Goal: Task Accomplishment & Management: Use online tool/utility

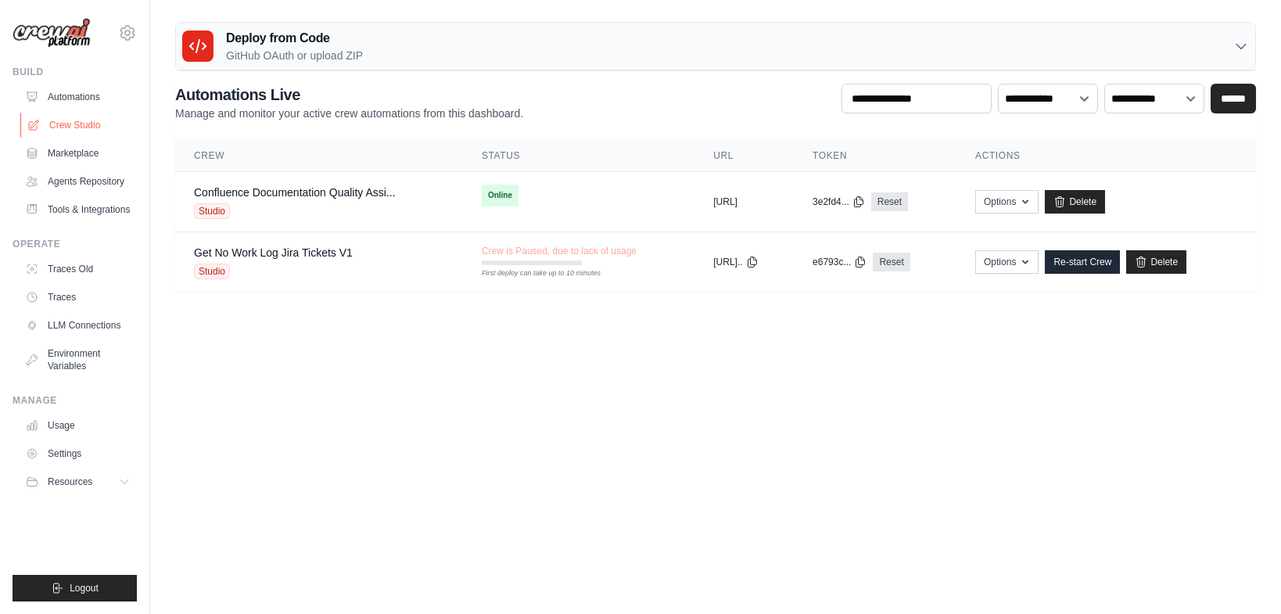
click at [77, 121] on link "Crew Studio" at bounding box center [79, 125] width 118 height 25
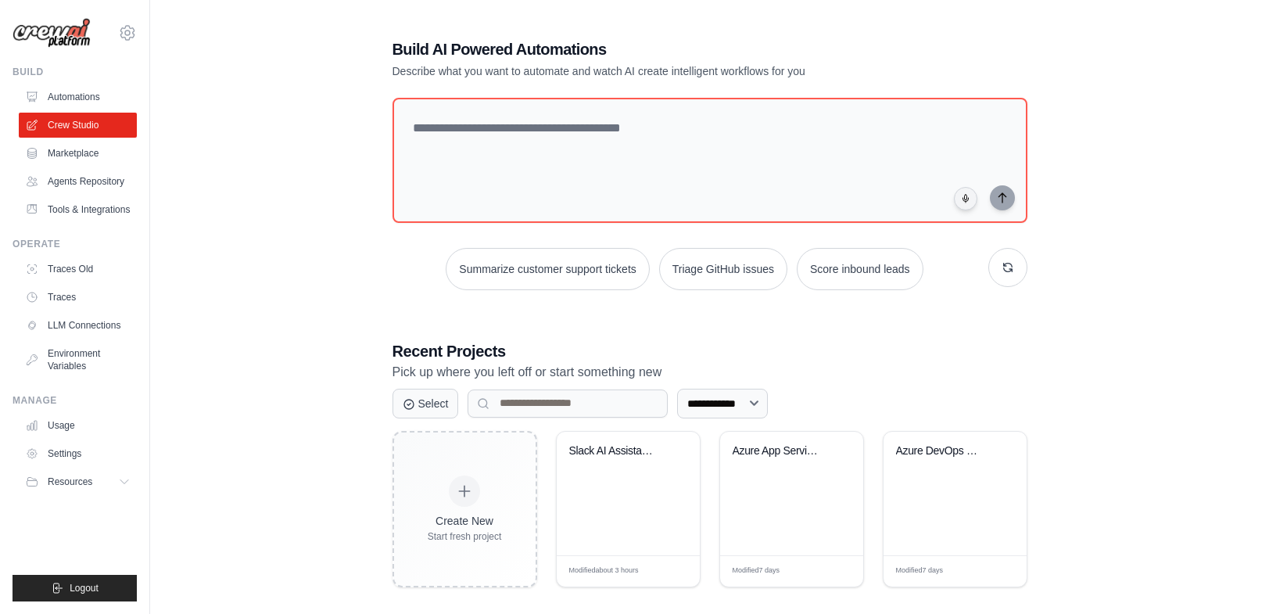
scroll to position [31, 0]
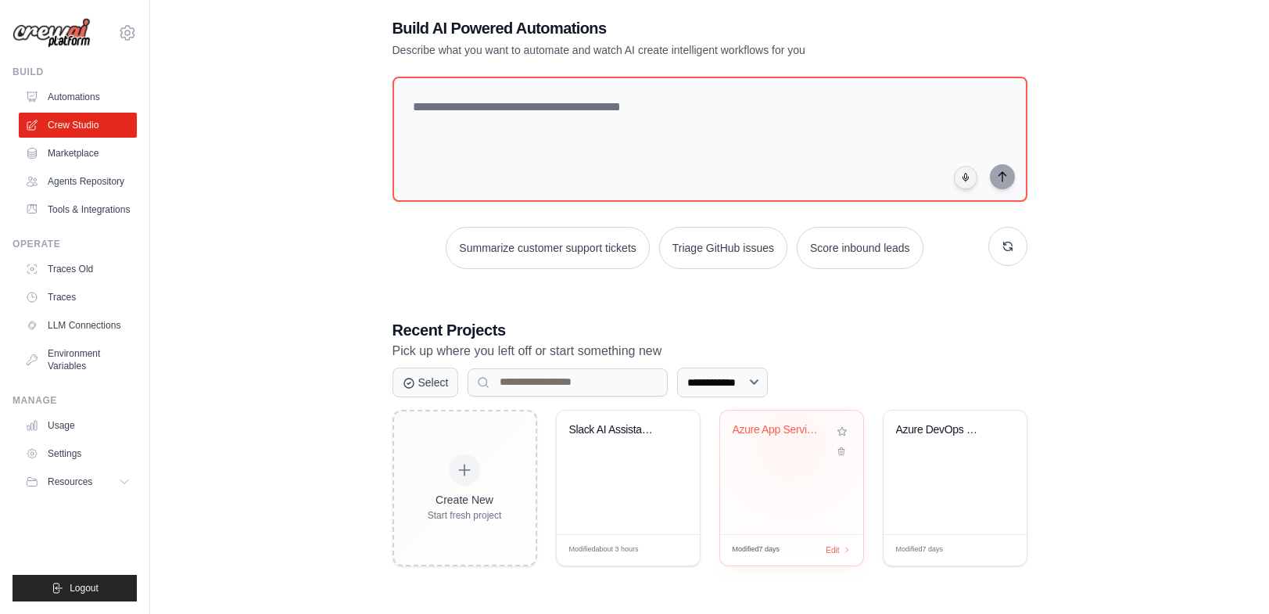
click at [790, 444] on div "Azure App Services Configuration Ch..." at bounding box center [792, 441] width 118 height 36
click at [653, 484] on div "Slack AI Assistant Router" at bounding box center [628, 472] width 143 height 124
click at [798, 456] on div "Azure App Services Configuration Ch..." at bounding box center [792, 441] width 118 height 36
click at [926, 450] on div "Azure DevOps Pipeline Creator" at bounding box center [955, 441] width 118 height 36
click at [635, 478] on div "Slack AI Assistant Router" at bounding box center [628, 472] width 143 height 124
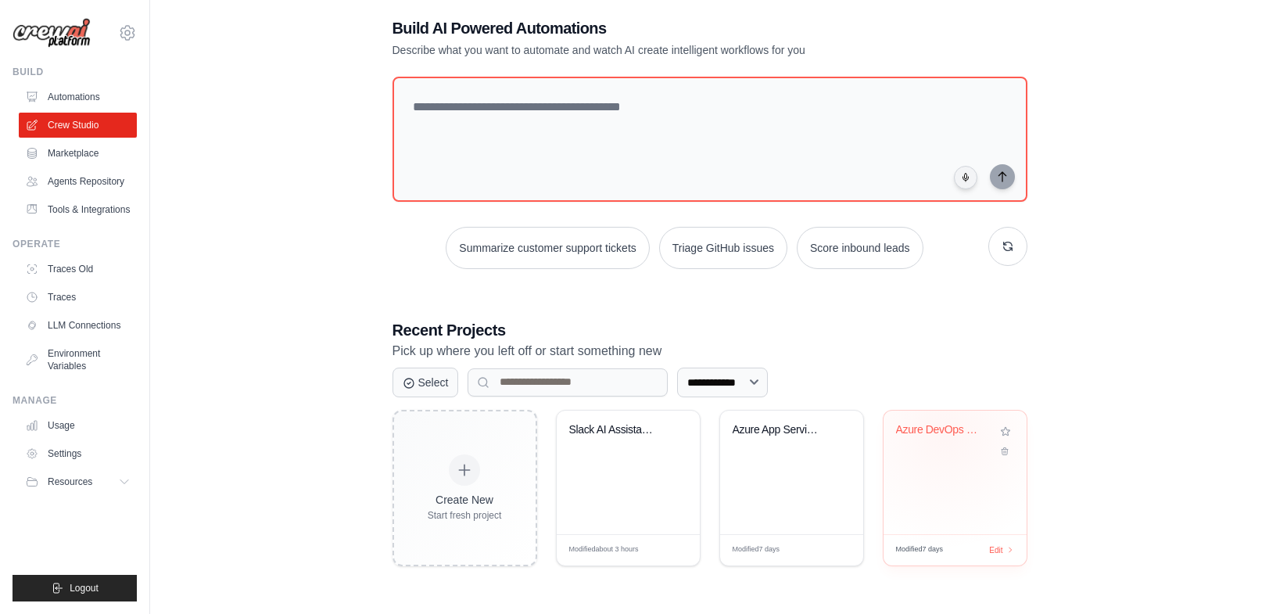
click at [962, 433] on div "Azure DevOps Pipeline Creator" at bounding box center [943, 430] width 95 height 14
click at [625, 444] on div "Slack AI Assistant Router" at bounding box center [628, 441] width 118 height 36
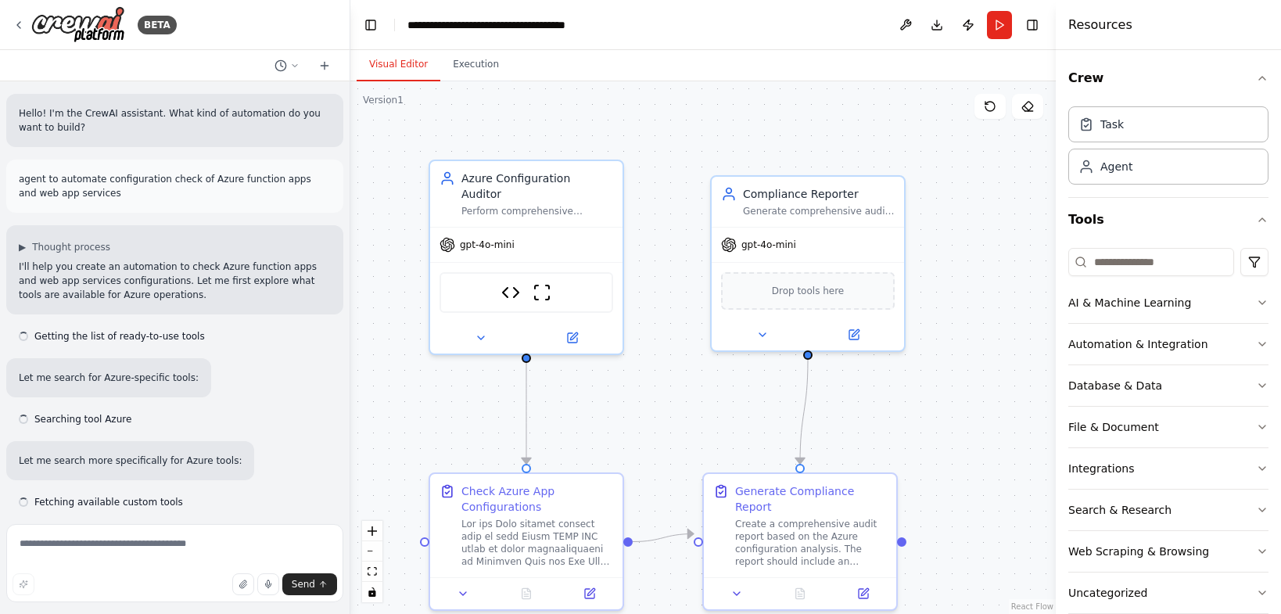
scroll to position [7292, 0]
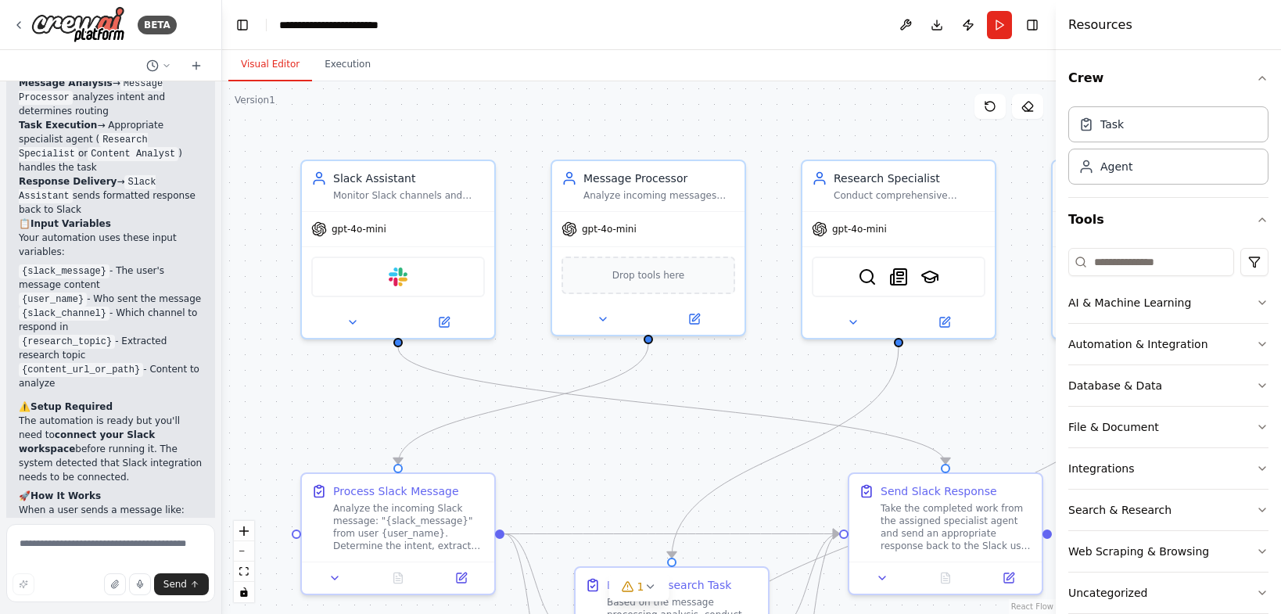
scroll to position [3650, 0]
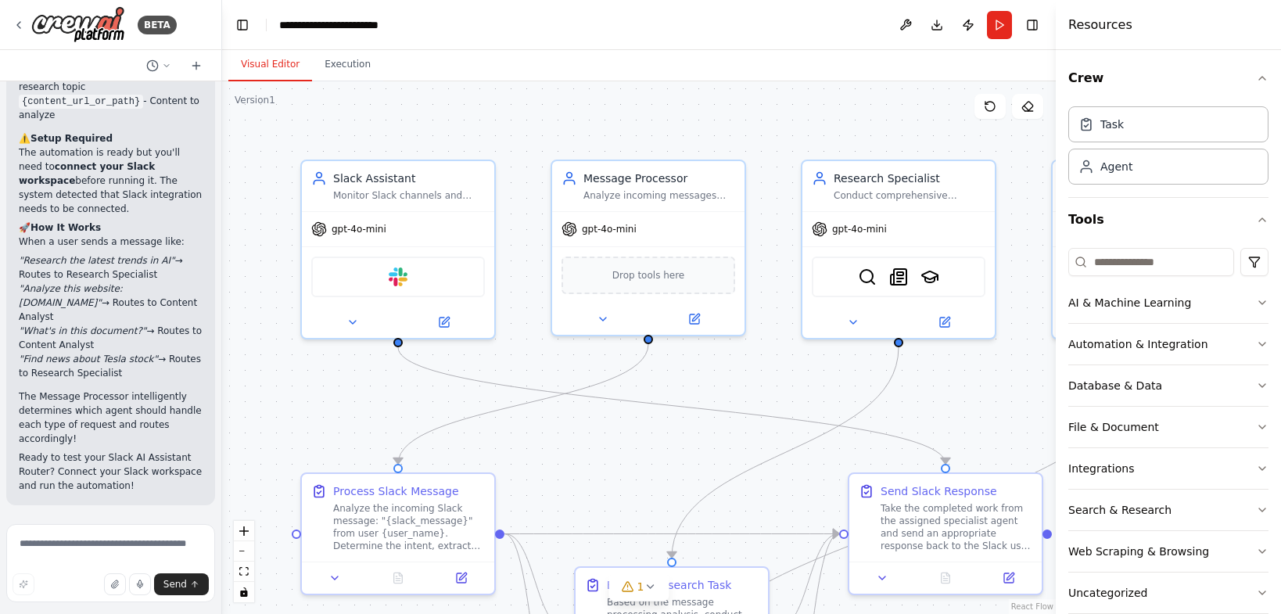
drag, startPoint x: 346, startPoint y: 285, endPoint x: 191, endPoint y: 281, distance: 155.6
click at [191, 281] on div "BETA Hello! I'm the CrewAI assistant. What kind of automation do you want to bu…" at bounding box center [640, 307] width 1281 height 614
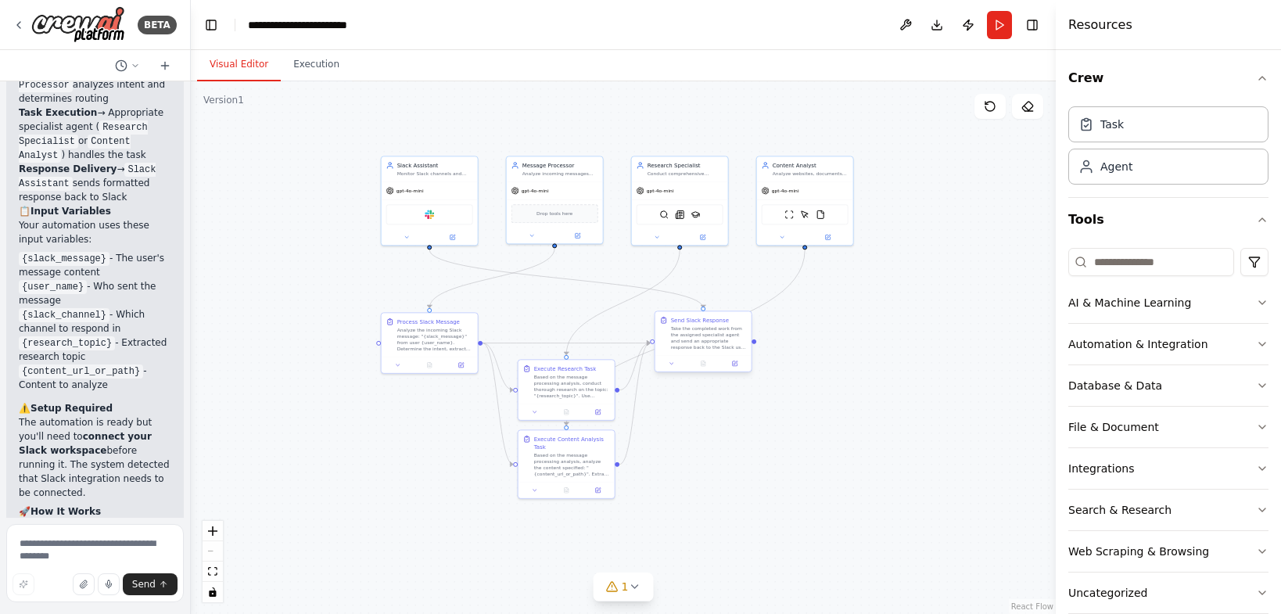
drag, startPoint x: 755, startPoint y: 505, endPoint x: 737, endPoint y: 321, distance: 185.4
click at [745, 329] on div ".deletable-edge-delete-btn { width: 20px; height: 20px; border: 0px solid #ffff…" at bounding box center [623, 347] width 865 height 532
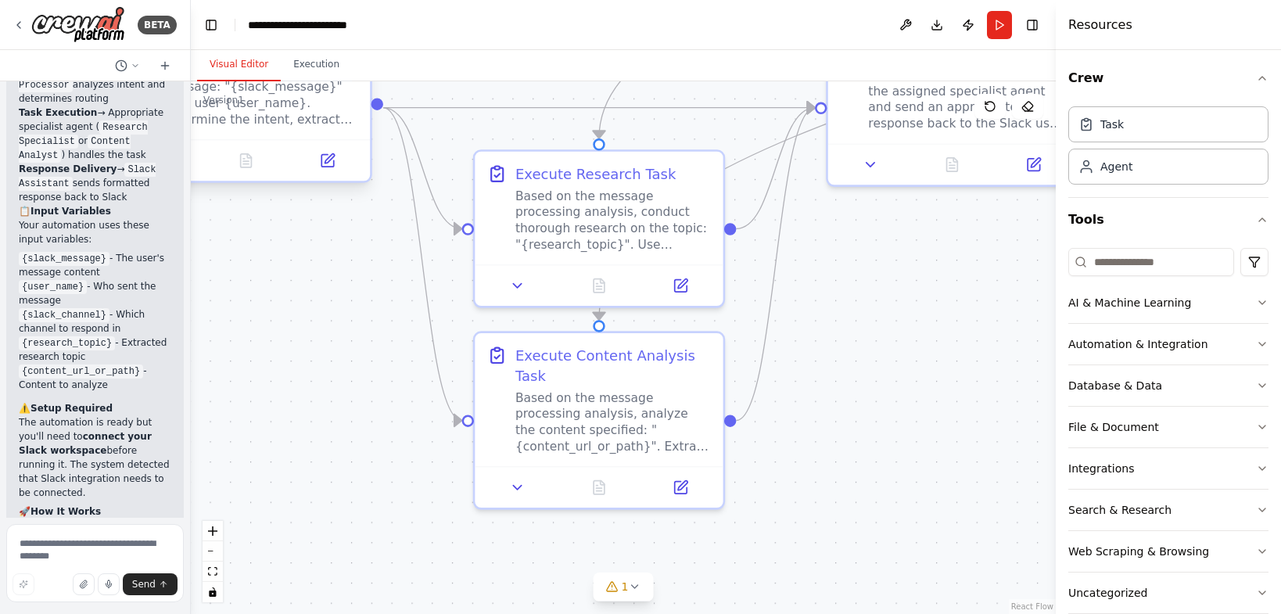
scroll to position [4016, 0]
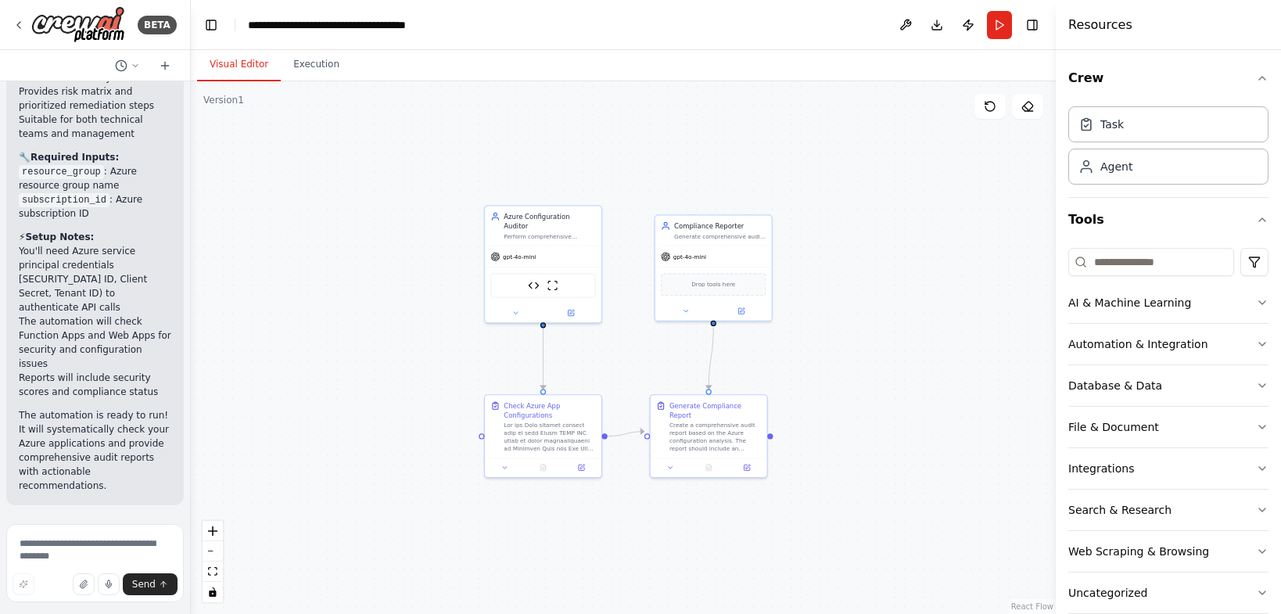
drag, startPoint x: 810, startPoint y: 396, endPoint x: 811, endPoint y: 357, distance: 39.1
click at [811, 357] on div ".deletable-edge-delete-btn { width: 20px; height: 20px; border: 0px solid #ffff…" at bounding box center [623, 347] width 865 height 532
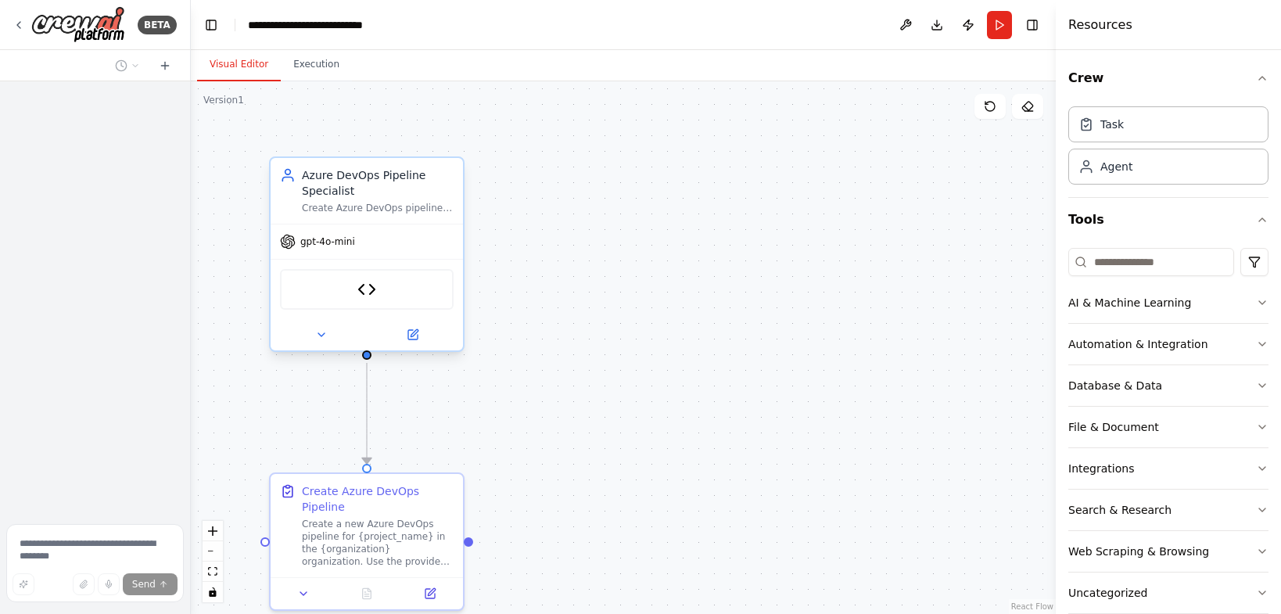
scroll to position [3084, 0]
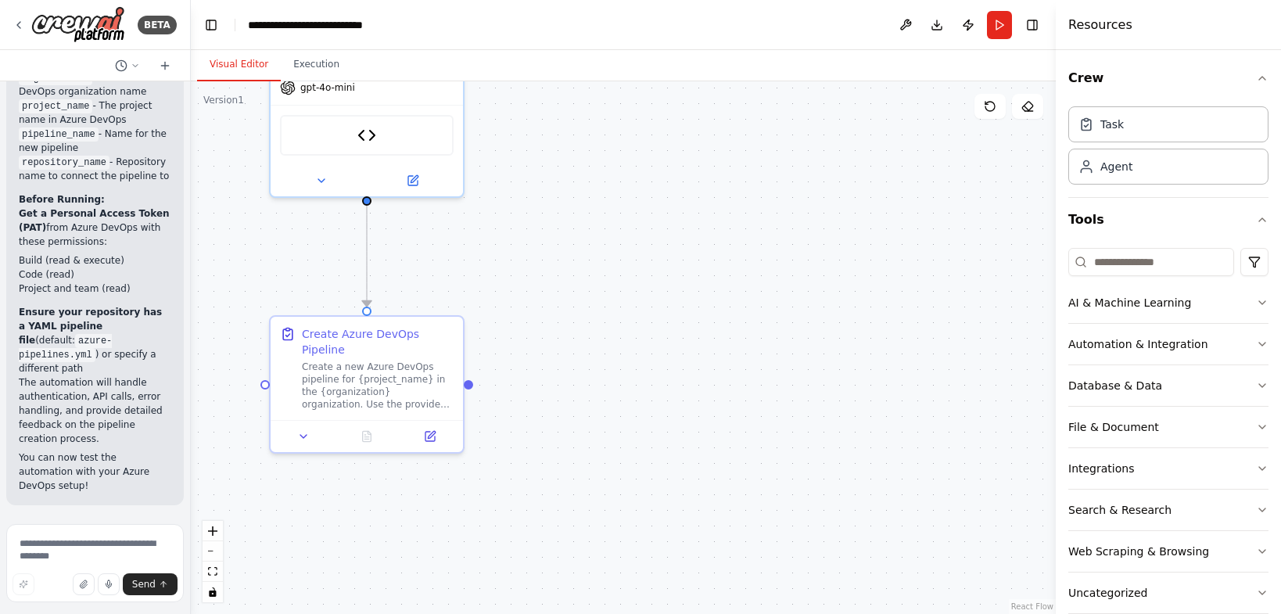
drag, startPoint x: 535, startPoint y: 254, endPoint x: 546, endPoint y: 198, distance: 57.3
click at [546, 198] on div ".deletable-edge-delete-btn { width: 20px; height: 20px; border: 0px solid #ffff…" at bounding box center [623, 347] width 865 height 532
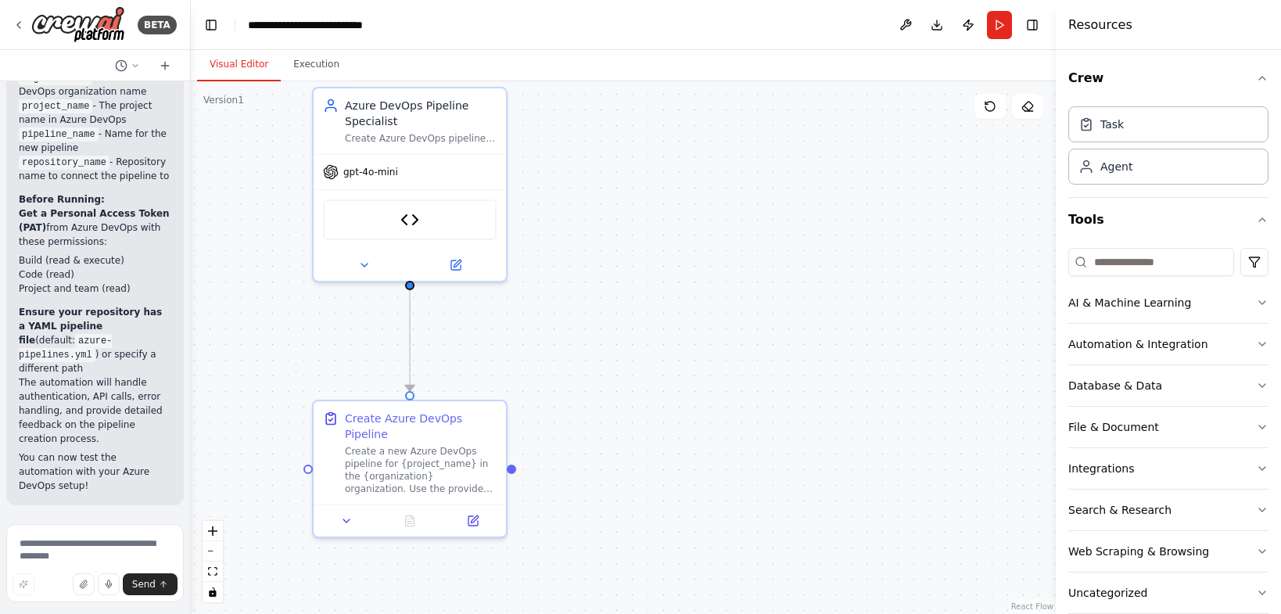
drag, startPoint x: 607, startPoint y: 273, endPoint x: 652, endPoint y: 329, distance: 72.3
click at [657, 328] on div ".deletable-edge-delete-btn { width: 20px; height: 20px; border: 0px solid #ffff…" at bounding box center [623, 347] width 865 height 532
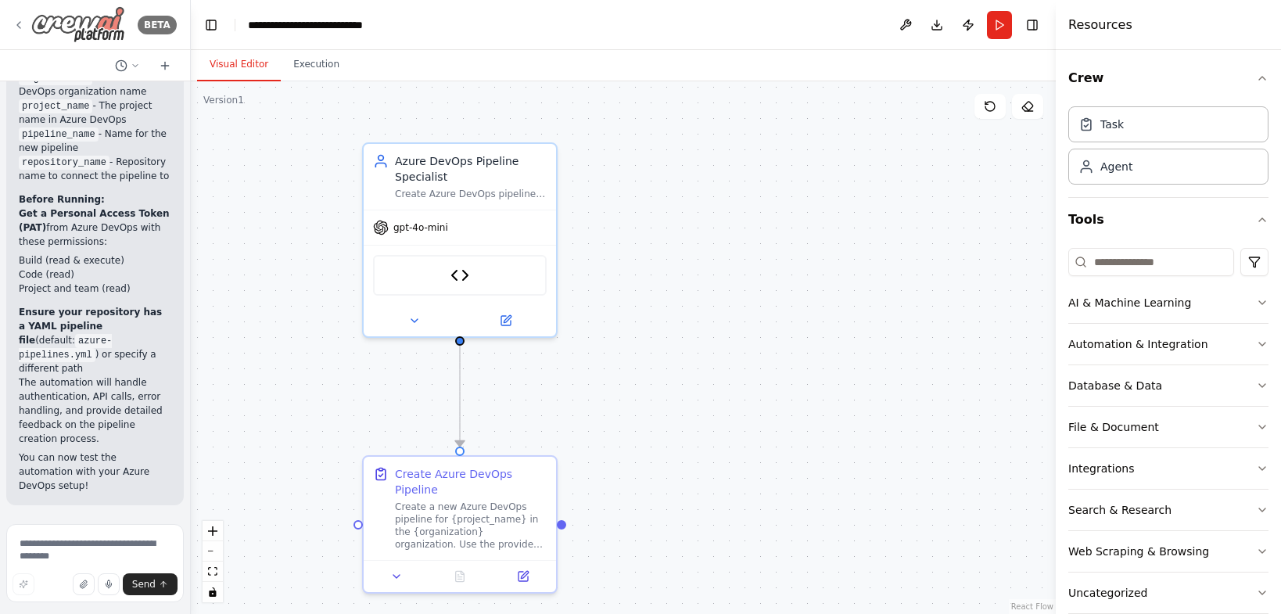
click at [25, 26] on div "BETA" at bounding box center [95, 24] width 164 height 37
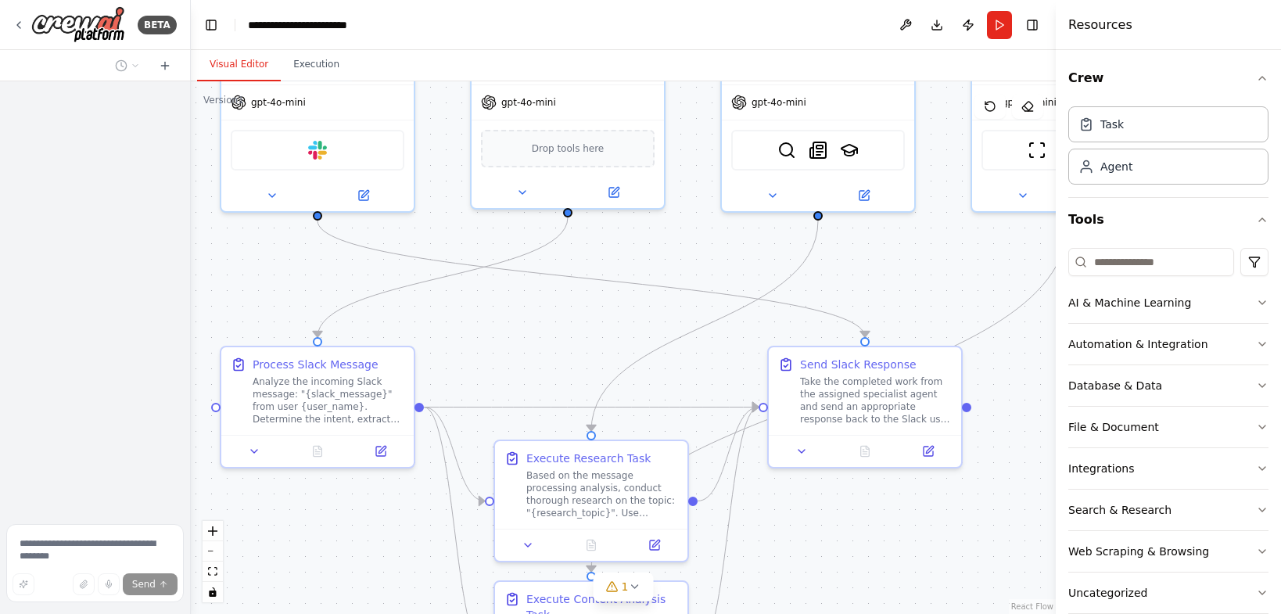
scroll to position [4016, 0]
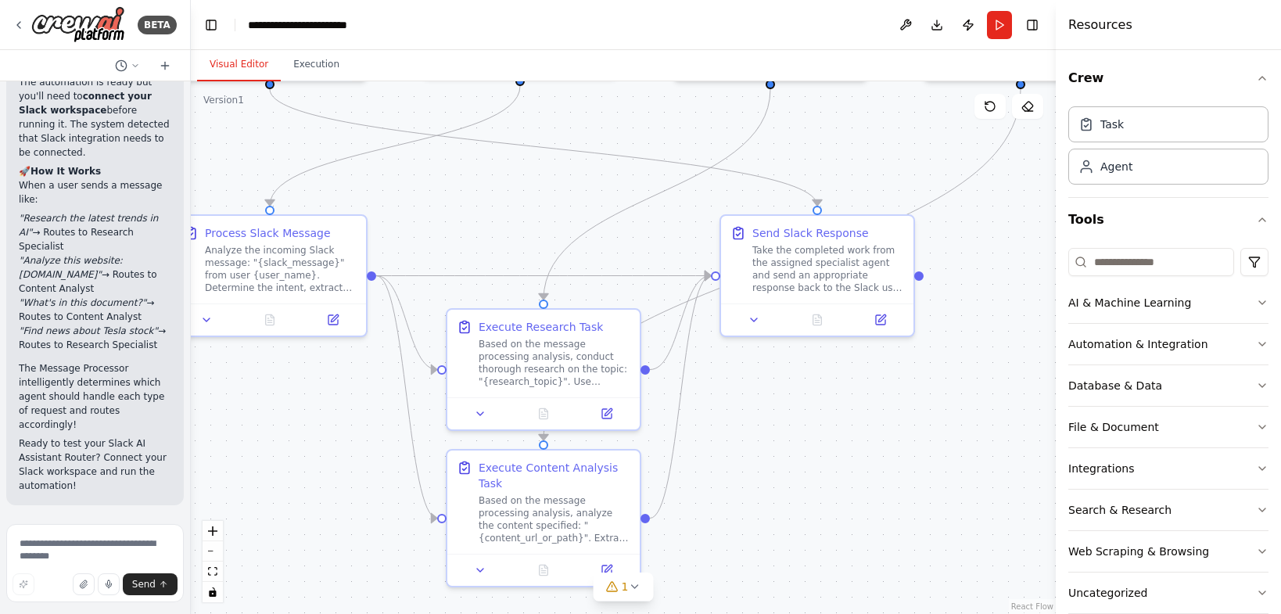
drag, startPoint x: 733, startPoint y: 436, endPoint x: 630, endPoint y: 201, distance: 256.9
click at [632, 171] on div ".deletable-edge-delete-btn { width: 20px; height: 20px; border: 0px solid #ffff…" at bounding box center [623, 347] width 865 height 532
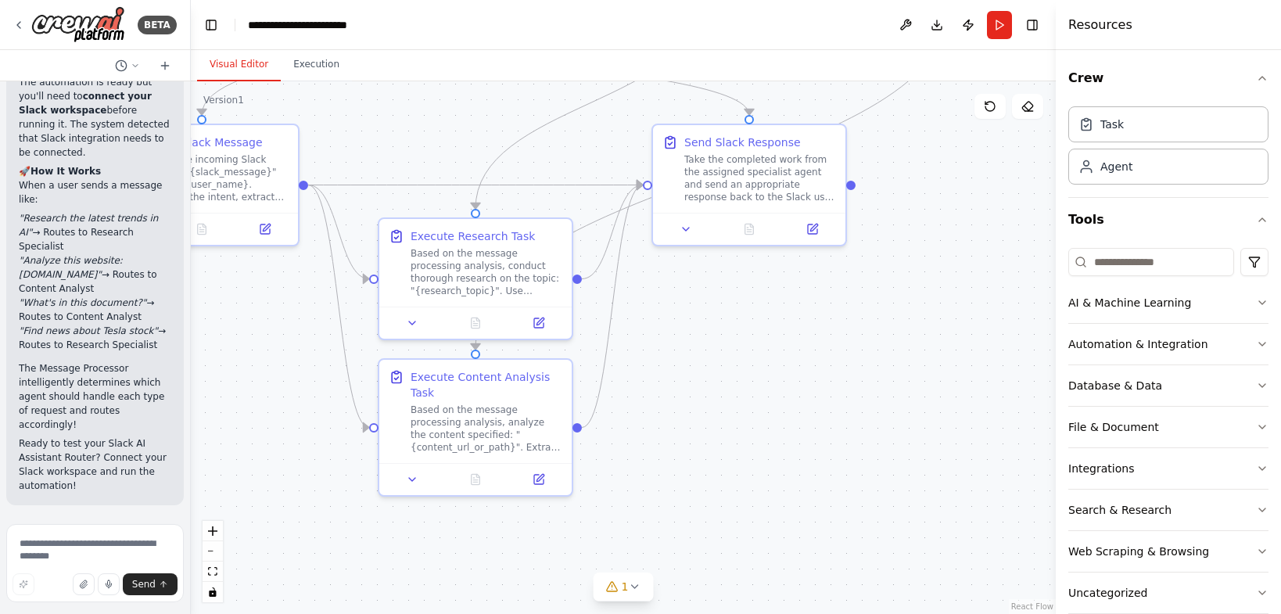
drag, startPoint x: 741, startPoint y: 422, endPoint x: 699, endPoint y: 378, distance: 60.8
click at [699, 378] on div ".deletable-edge-delete-btn { width: 20px; height: 20px; border: 0px solid #ffff…" at bounding box center [623, 347] width 865 height 532
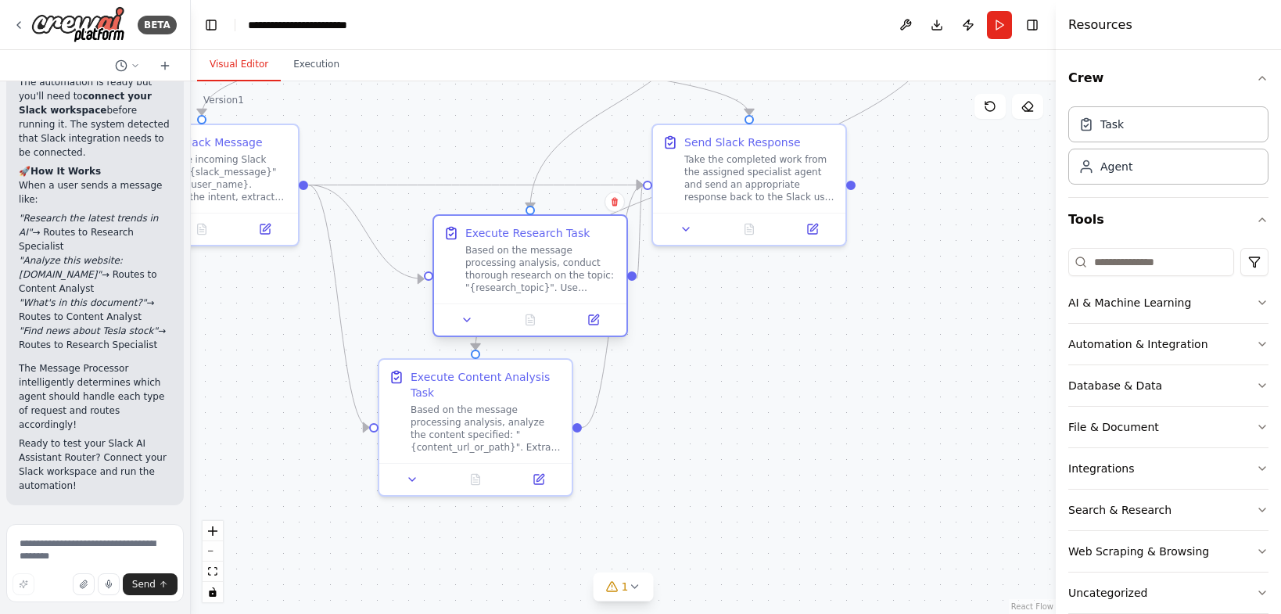
drag, startPoint x: 439, startPoint y: 265, endPoint x: 496, endPoint y: 260, distance: 57.3
click at [496, 260] on div "Based on the message processing analysis, conduct thorough research on the topi…" at bounding box center [541, 269] width 152 height 50
drag, startPoint x: 478, startPoint y: 407, endPoint x: 554, endPoint y: 404, distance: 75.9
click at [554, 404] on div "Based on the message processing analysis, analyze the content specified: "{cont…" at bounding box center [494, 425] width 152 height 50
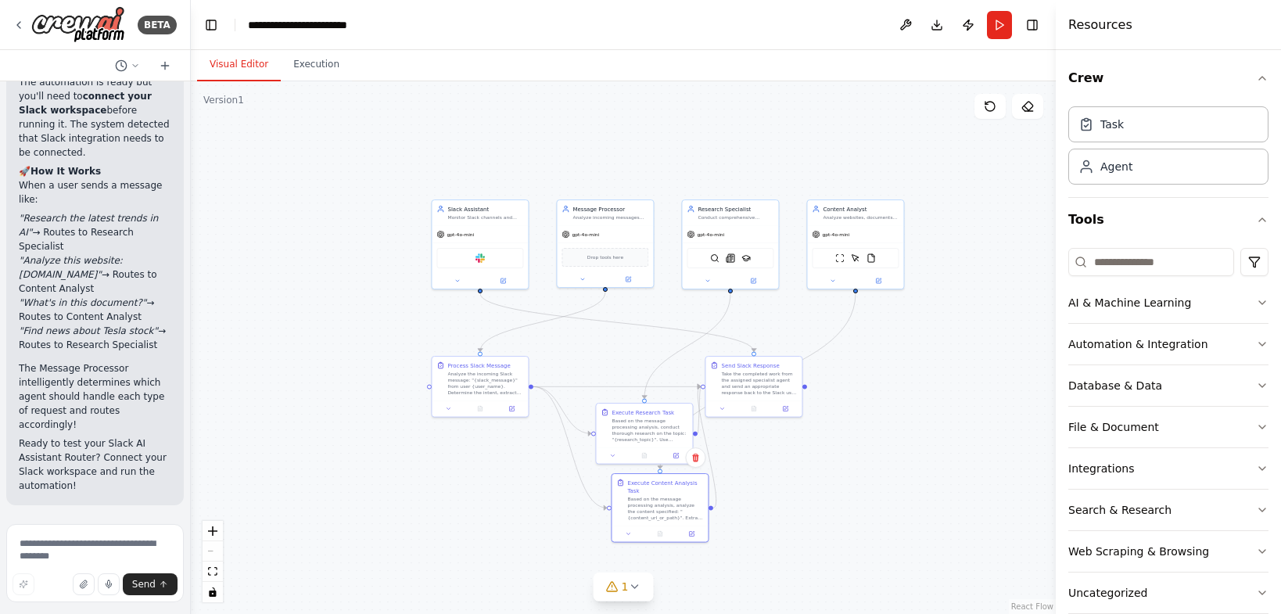
drag, startPoint x: 911, startPoint y: 354, endPoint x: 844, endPoint y: 442, distance: 111.0
click at [844, 442] on div ".deletable-edge-delete-btn { width: 20px; height: 20px; border: 0px solid #ffff…" at bounding box center [623, 347] width 865 height 532
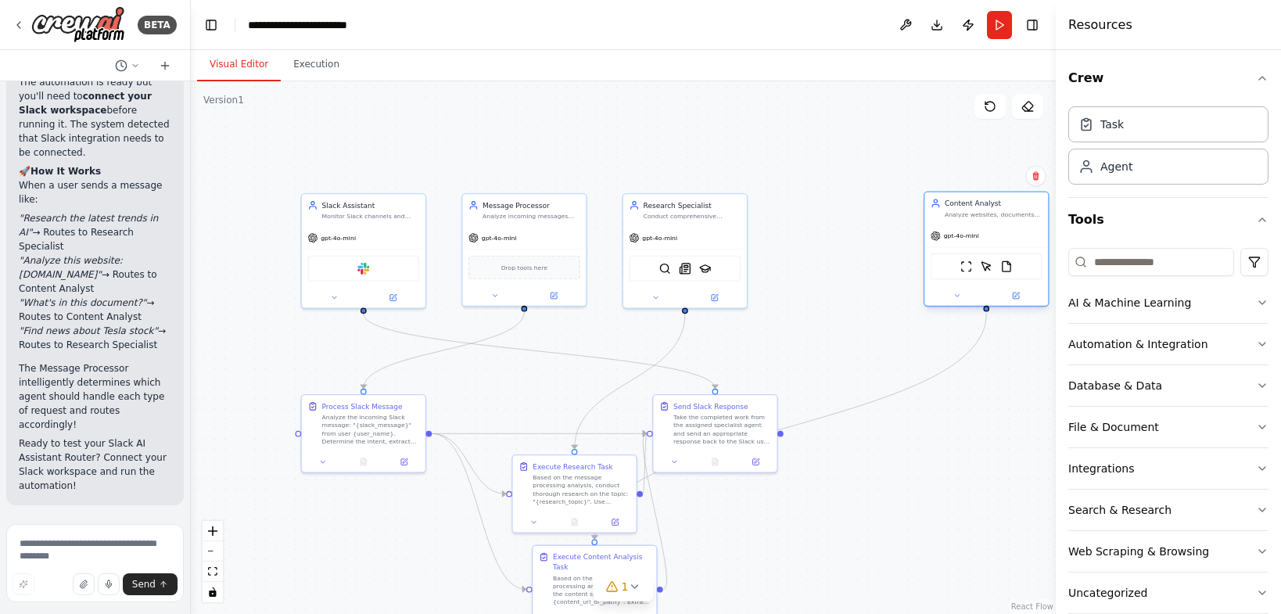
drag, startPoint x: 843, startPoint y: 235, endPoint x: 976, endPoint y: 238, distance: 132.9
click at [976, 238] on div "gpt-4o-mini" at bounding box center [986, 235] width 124 height 22
click at [13, 22] on icon at bounding box center [19, 25] width 13 height 13
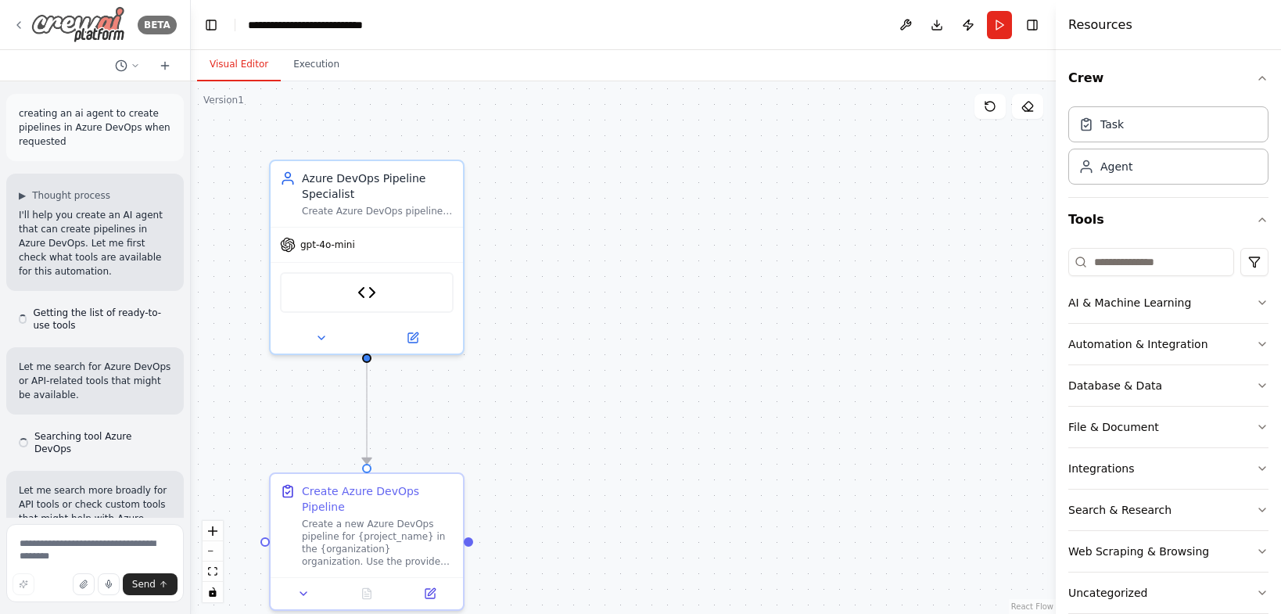
scroll to position [3084, 0]
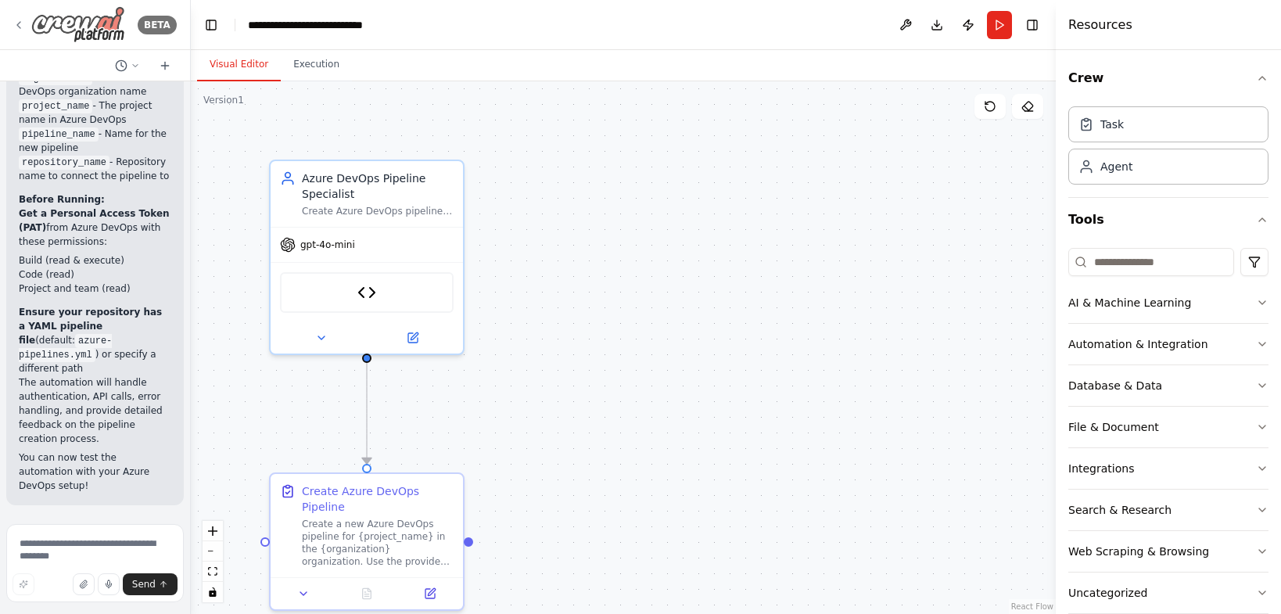
click at [23, 20] on icon at bounding box center [19, 25] width 13 height 13
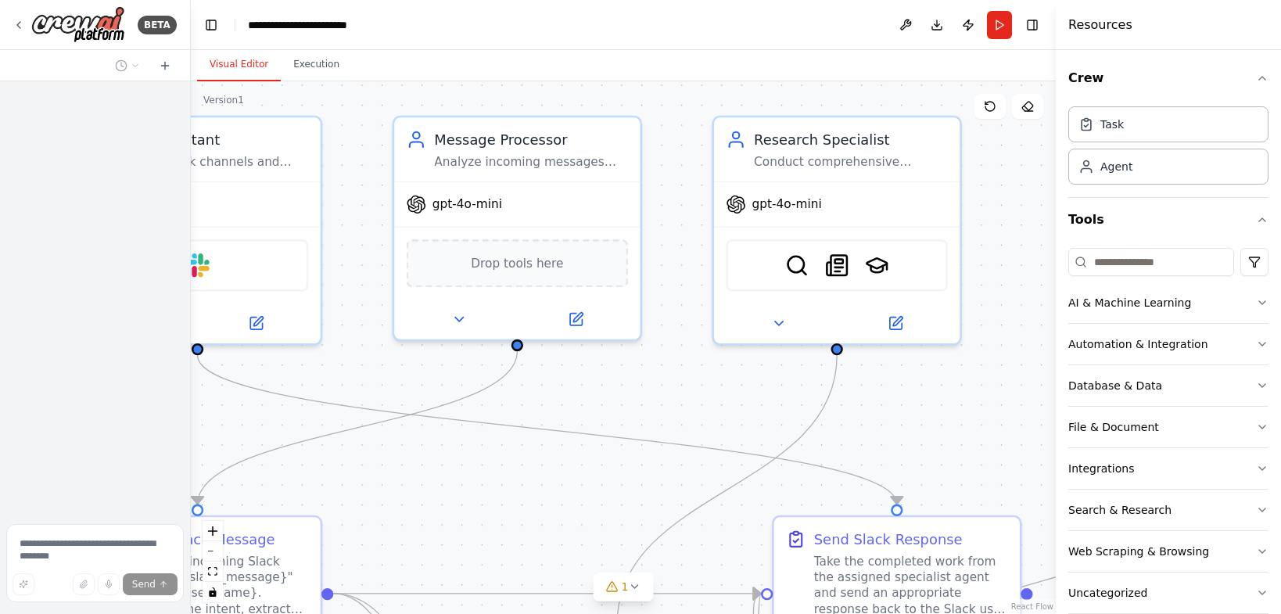
scroll to position [4016, 0]
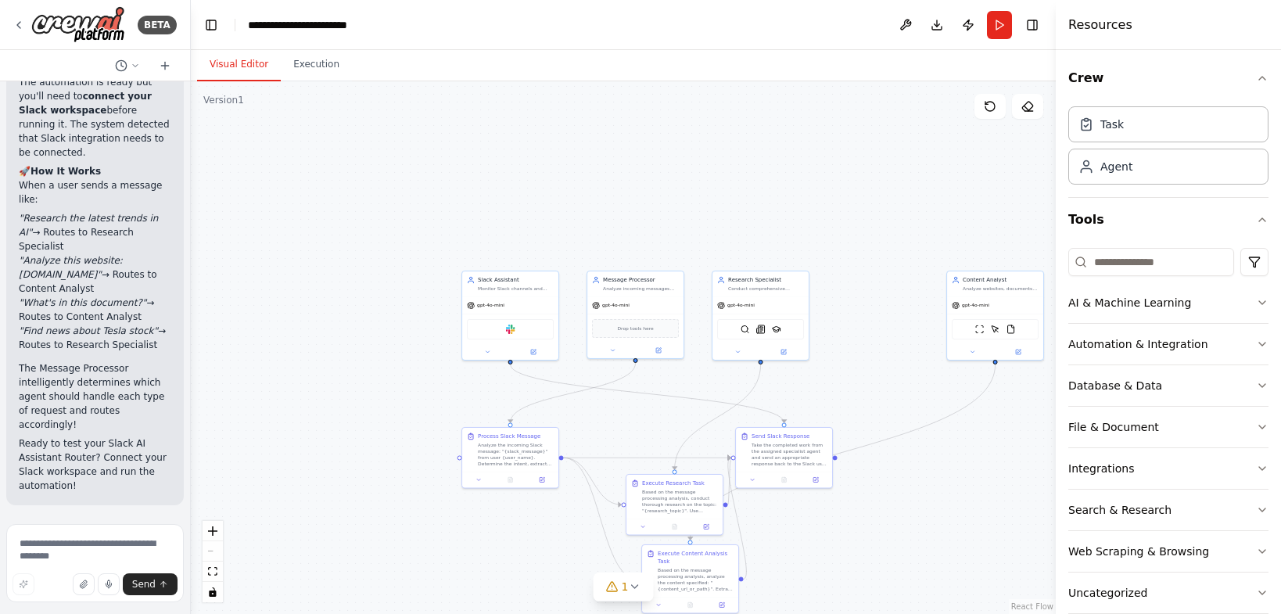
drag, startPoint x: 986, startPoint y: 352, endPoint x: 748, endPoint y: 357, distance: 237.7
click at [749, 360] on div ".deletable-edge-delete-btn { width: 20px; height: 20px; border: 0px solid #ffff…" at bounding box center [623, 347] width 865 height 532
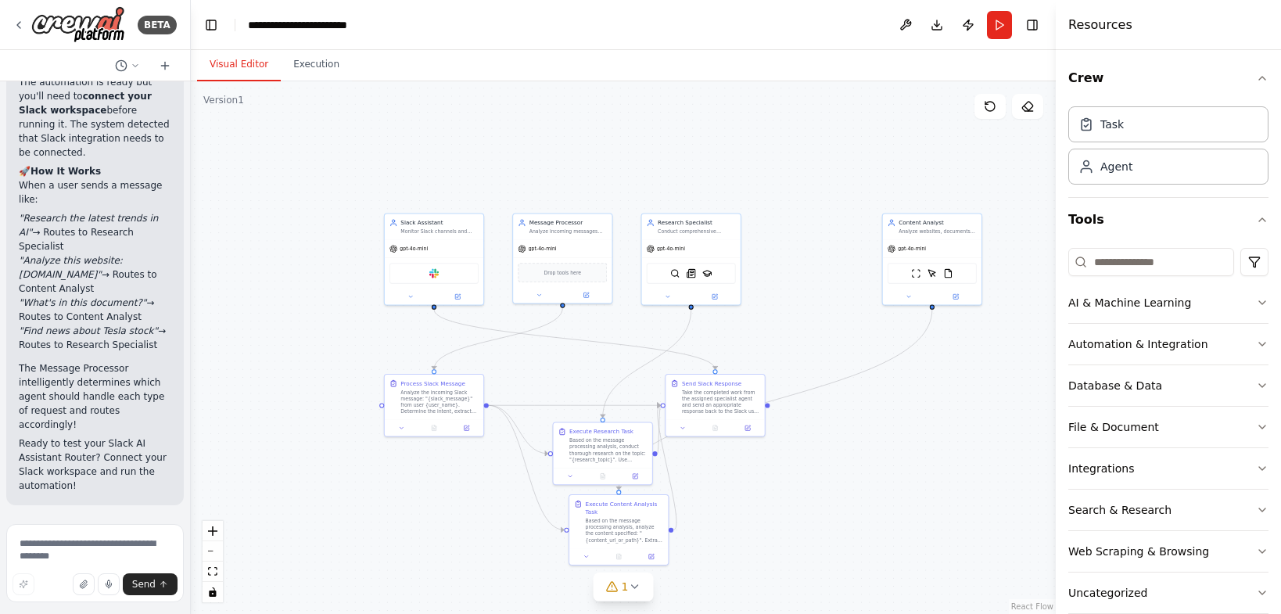
drag, startPoint x: 776, startPoint y: 339, endPoint x: 783, endPoint y: 322, distance: 18.6
click at [783, 322] on div ".deletable-edge-delete-btn { width: 20px; height: 20px; border: 0px solid #ffff…" at bounding box center [623, 347] width 865 height 532
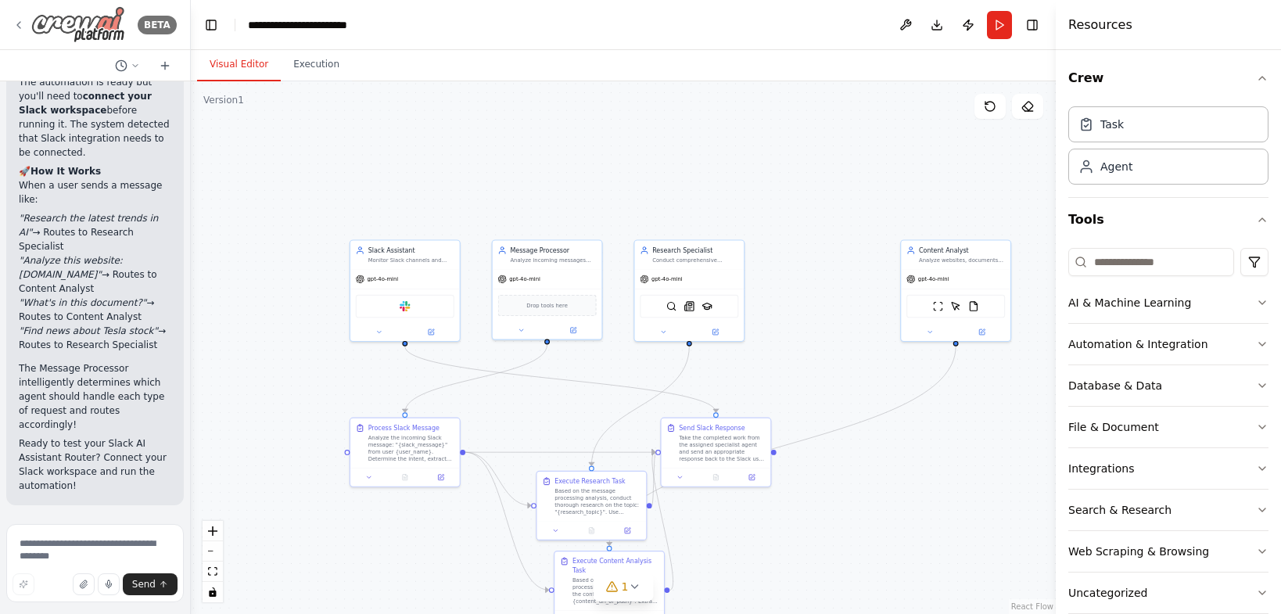
click at [21, 16] on div "BETA" at bounding box center [95, 24] width 164 height 37
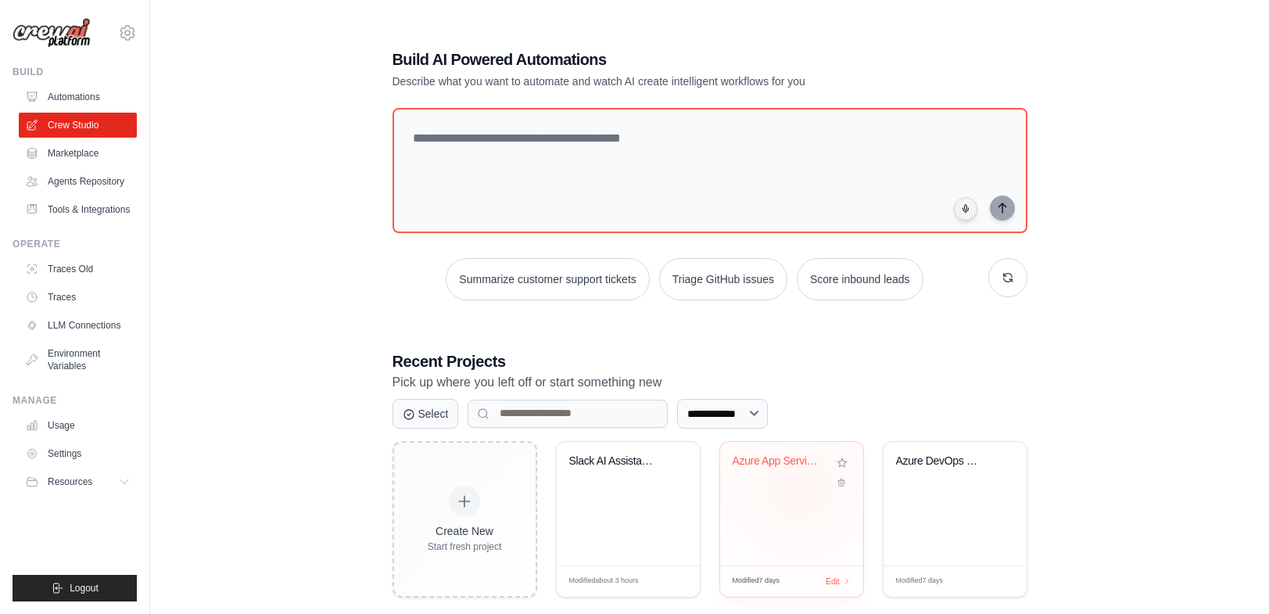
click at [798, 484] on div "Azure App Services Configuration Ch..." at bounding box center [792, 472] width 118 height 36
click at [619, 484] on div "Slack AI Assistant Router" at bounding box center [628, 472] width 118 height 36
click at [920, 478] on div "Azure DevOps Pipeline Creator" at bounding box center [955, 472] width 118 height 36
click at [638, 469] on div "Slack AI Assistant Router" at bounding box center [616, 464] width 95 height 20
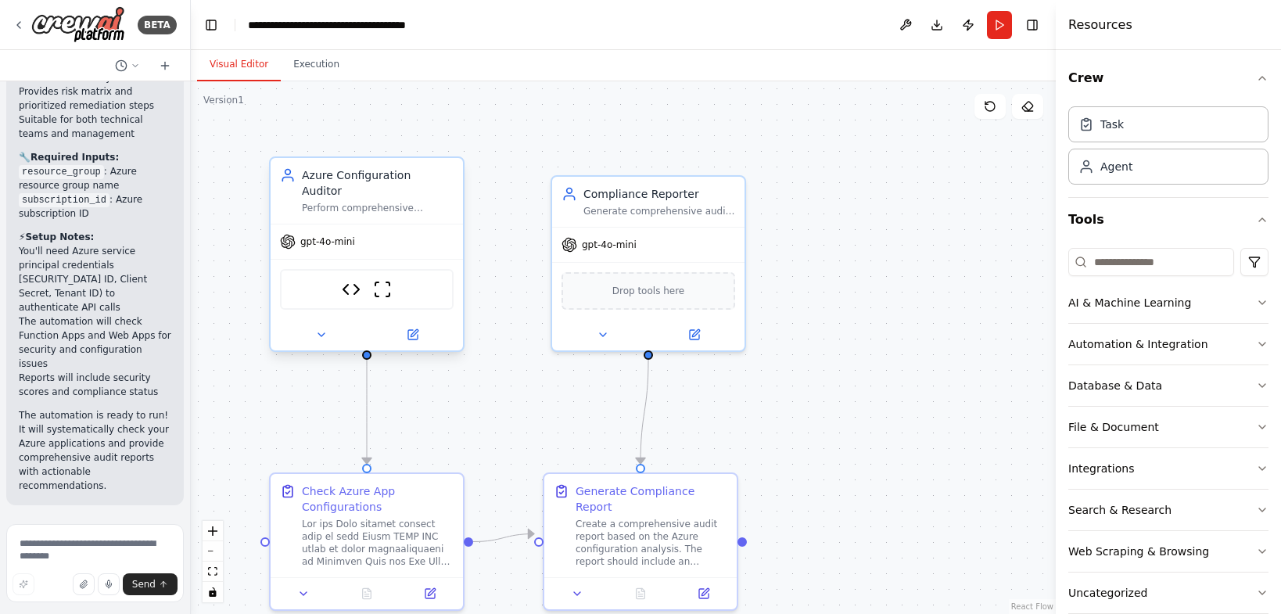
scroll to position [10217, 0]
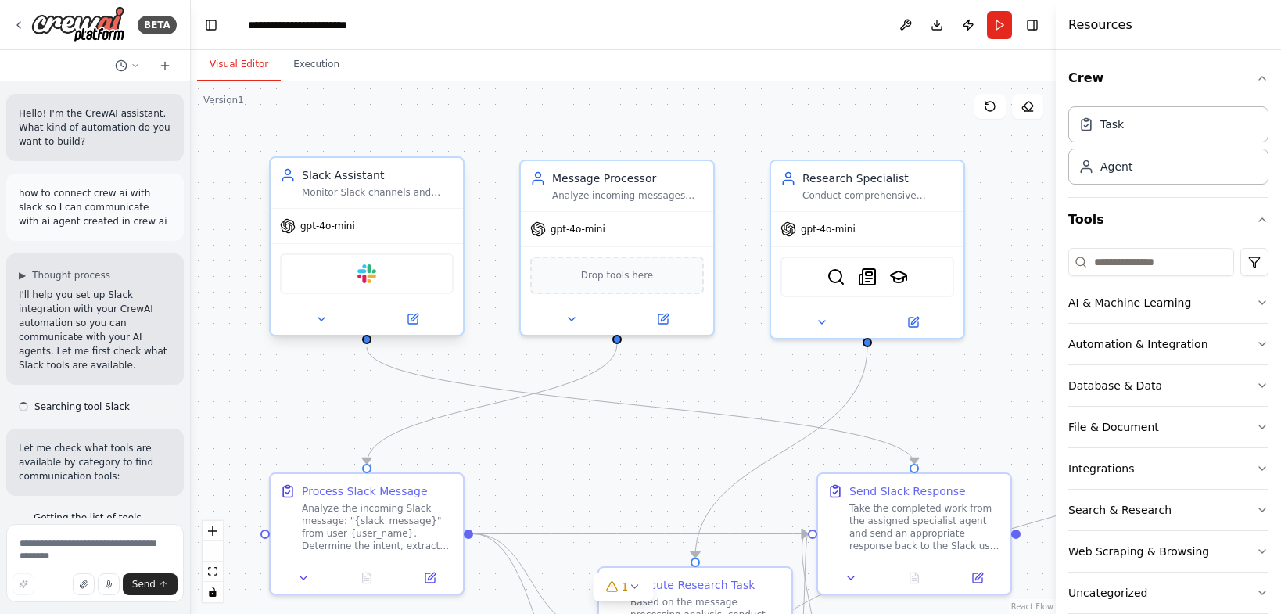
scroll to position [4016, 0]
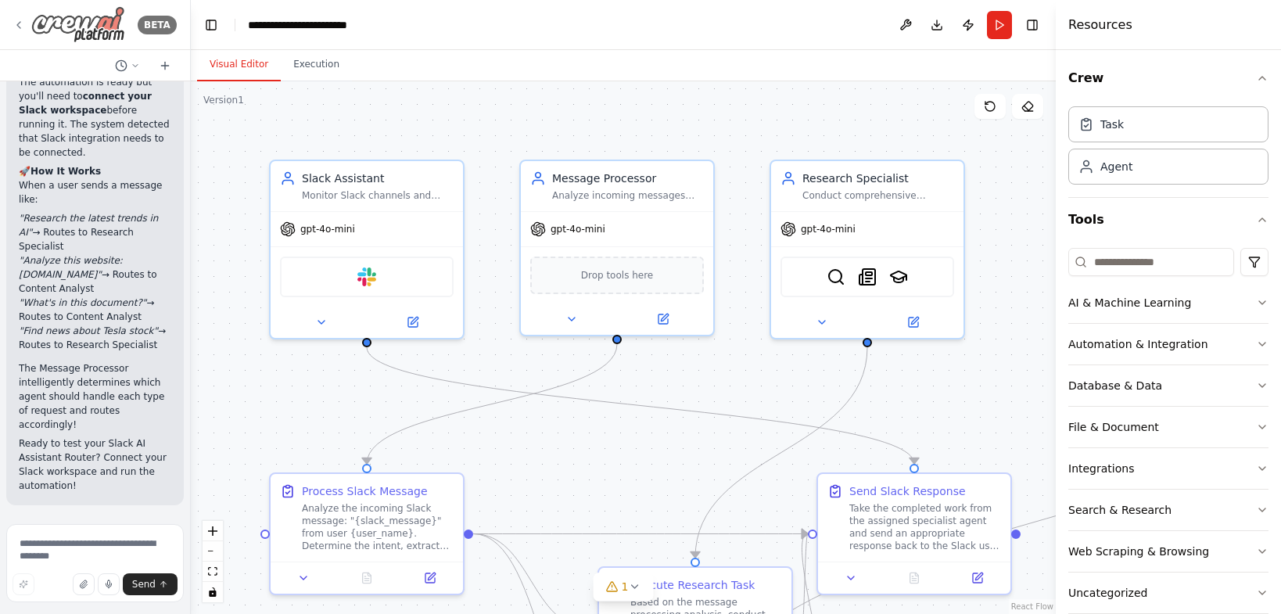
click at [19, 23] on icon at bounding box center [18, 25] width 3 height 6
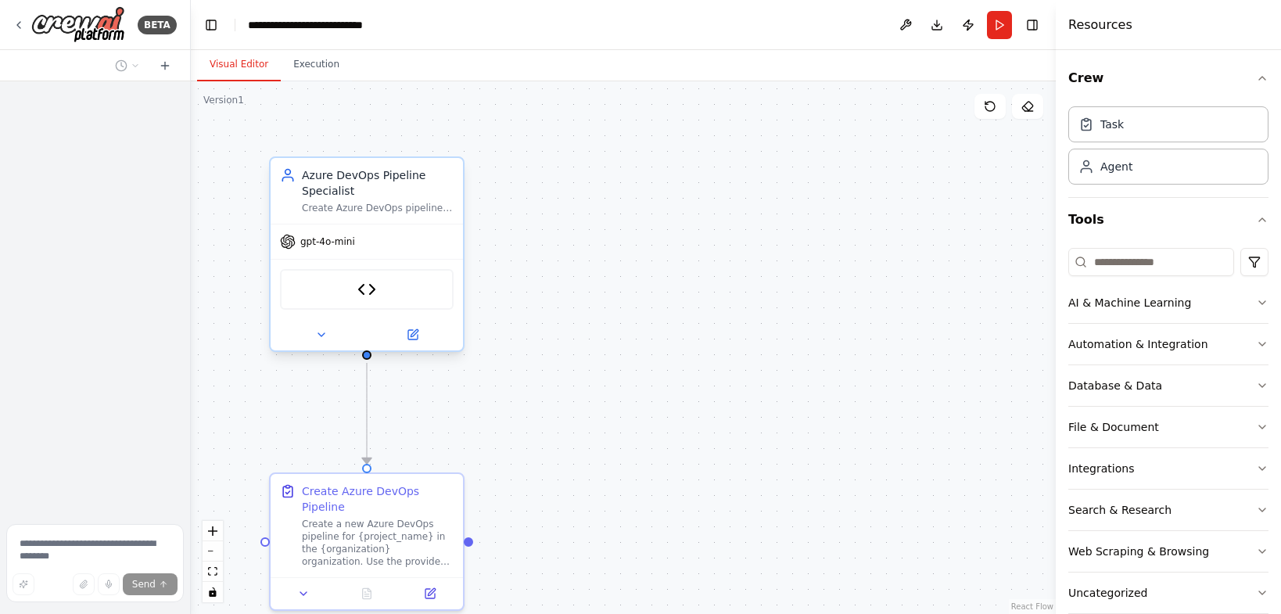
scroll to position [2038, 0]
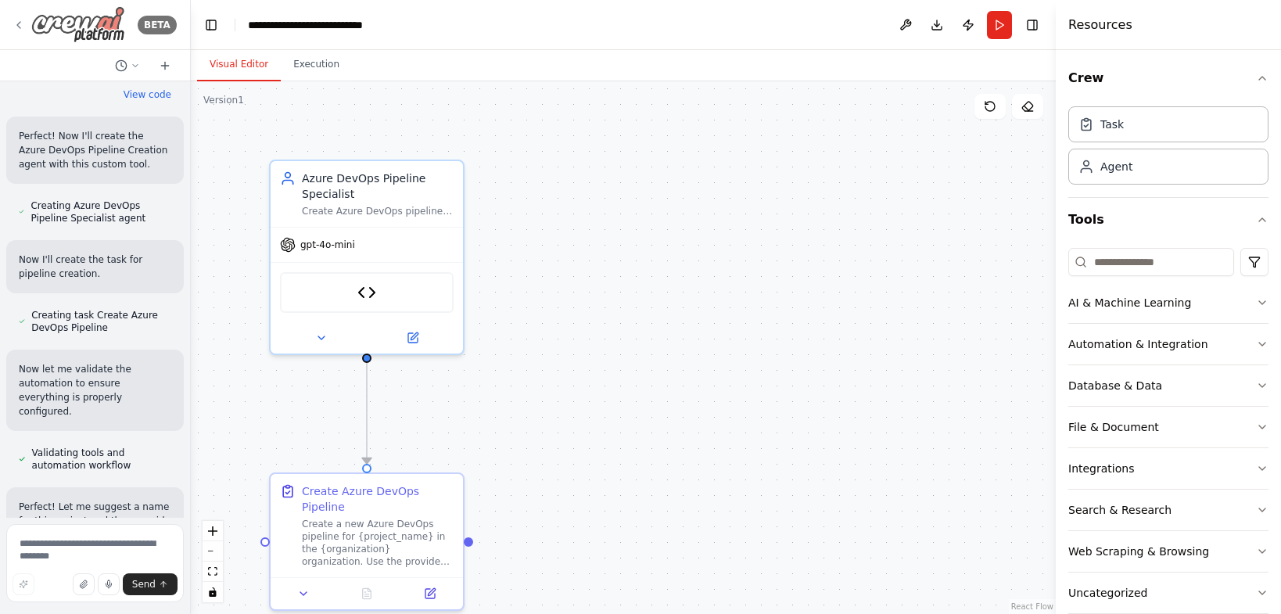
click at [24, 20] on icon at bounding box center [19, 25] width 13 height 13
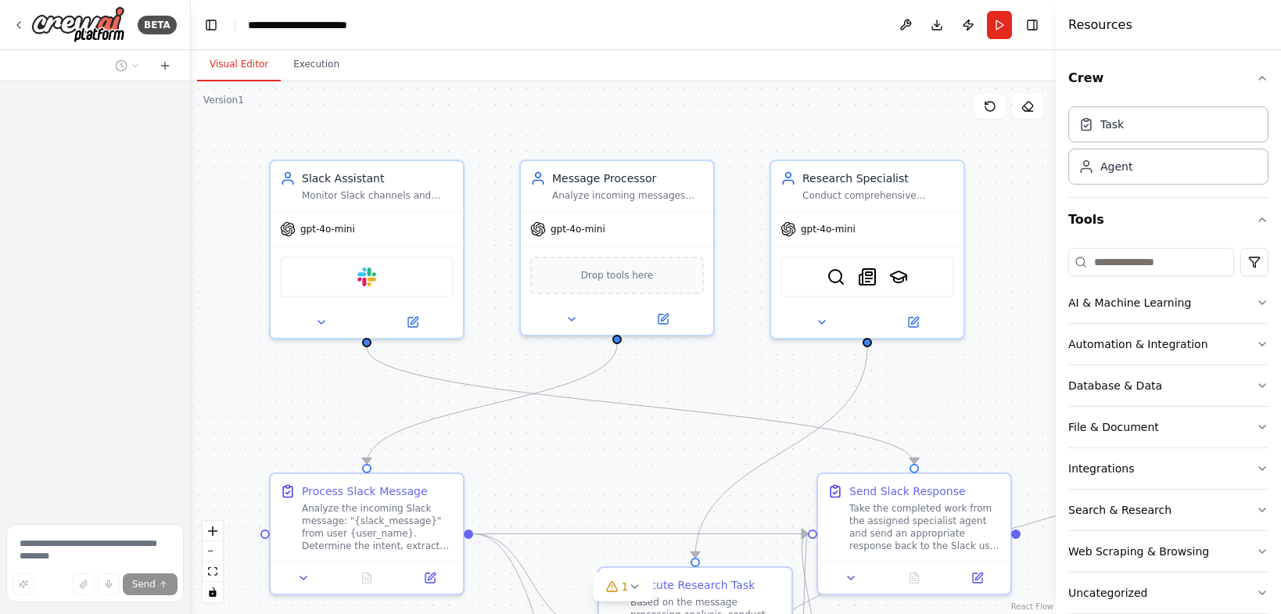
scroll to position [4016, 0]
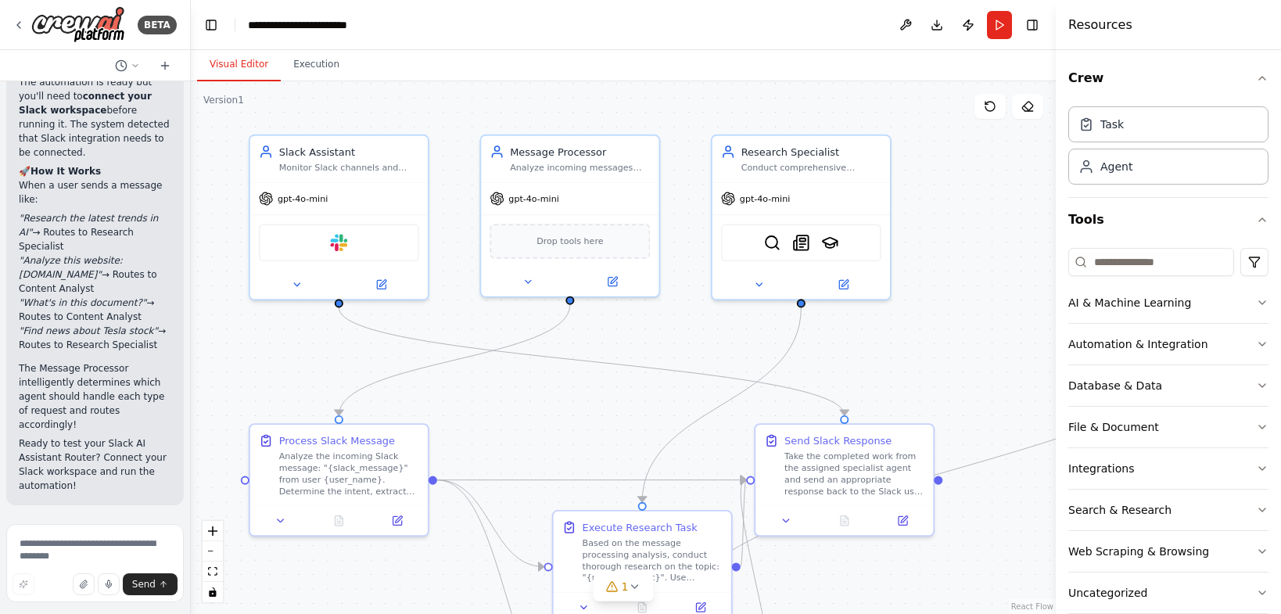
drag, startPoint x: 285, startPoint y: 373, endPoint x: 278, endPoint y: 364, distance: 10.6
click at [278, 364] on div ".deletable-edge-delete-btn { width: 20px; height: 20px; border: 0px solid #ffff…" at bounding box center [623, 347] width 865 height 532
